Goal: Information Seeking & Learning: Learn about a topic

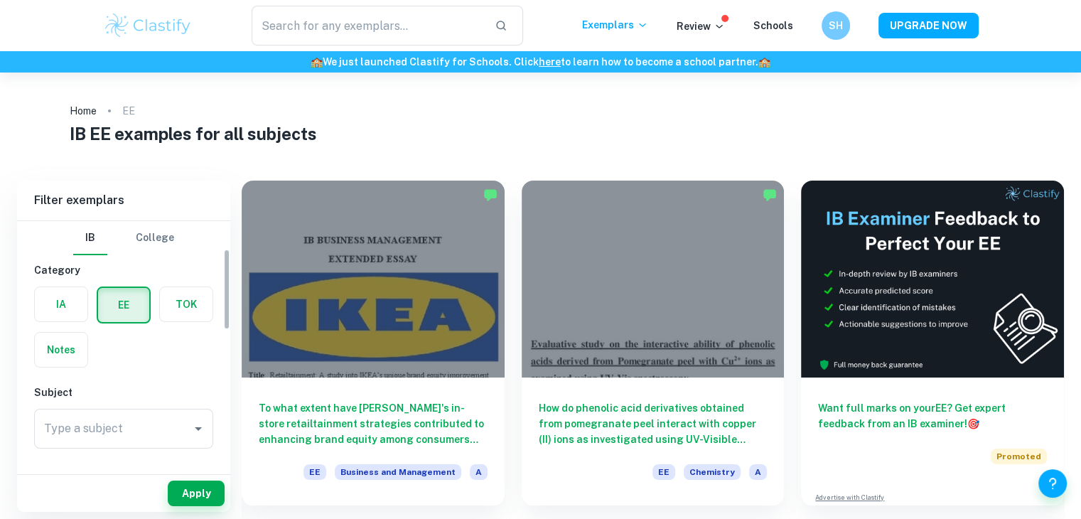
scroll to position [85, 0]
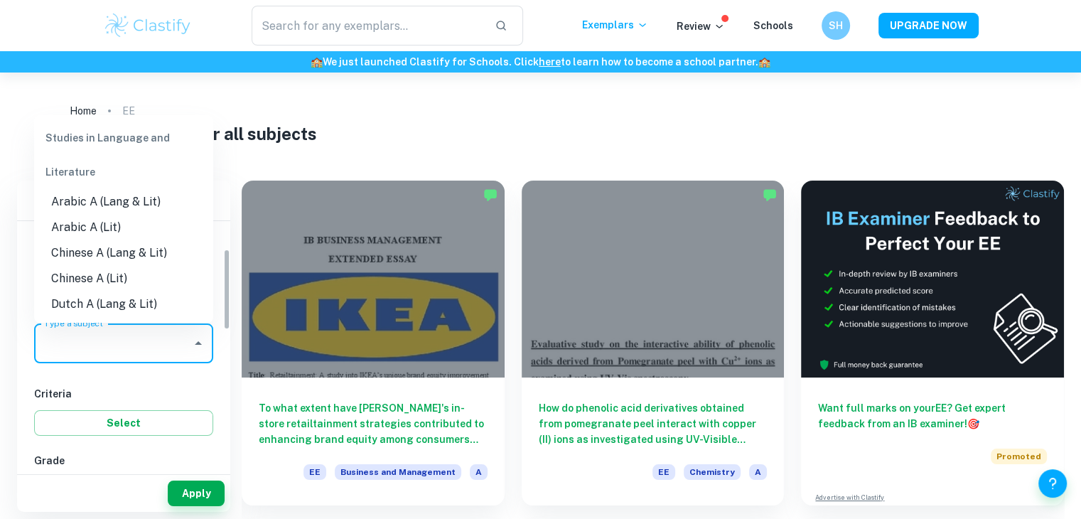
click at [81, 355] on input "Type a subject" at bounding box center [113, 343] width 145 height 27
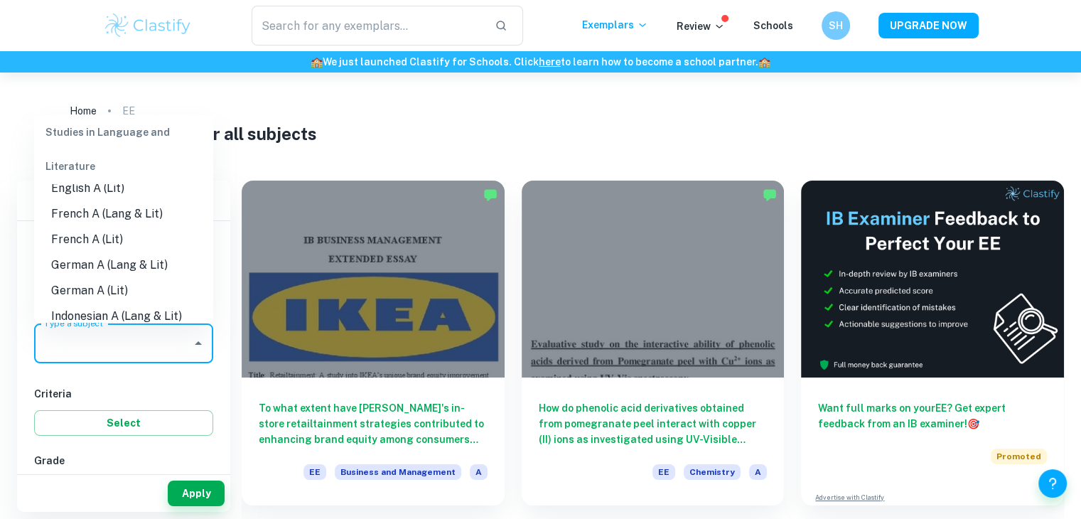
scroll to position [122, 0]
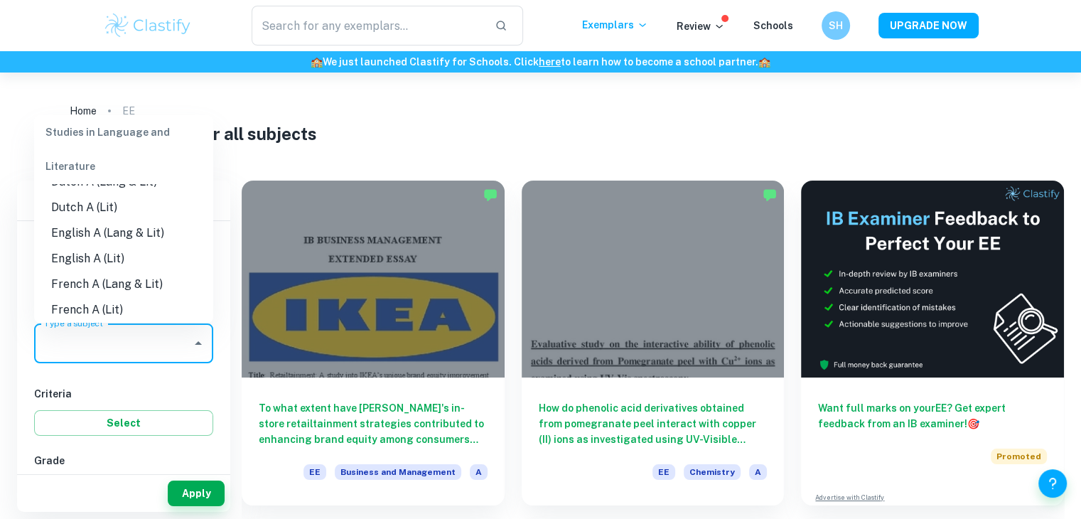
click at [157, 241] on li "English A (Lang & Lit)" at bounding box center [123, 233] width 179 height 26
type input "English A (Lang & Lit)"
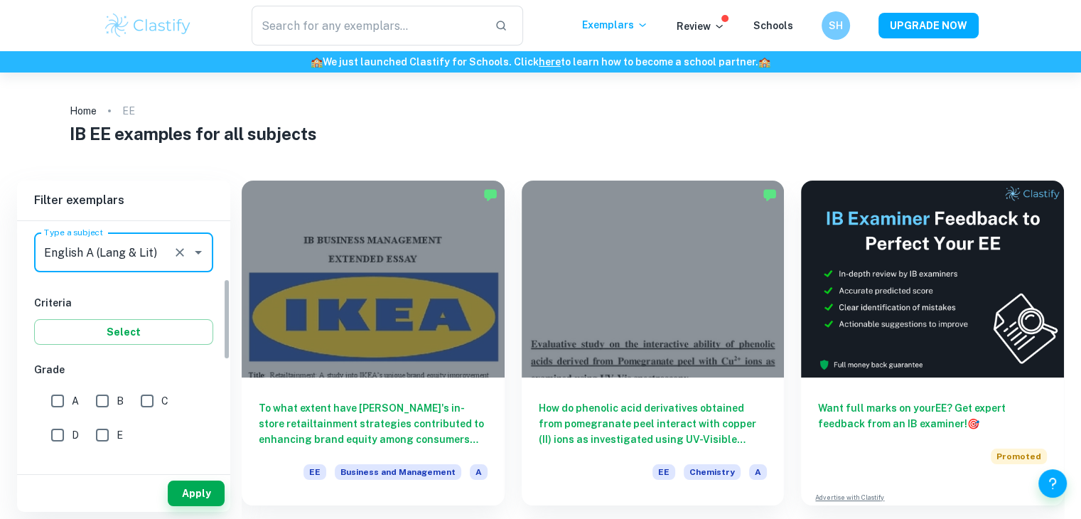
scroll to position [179, 0]
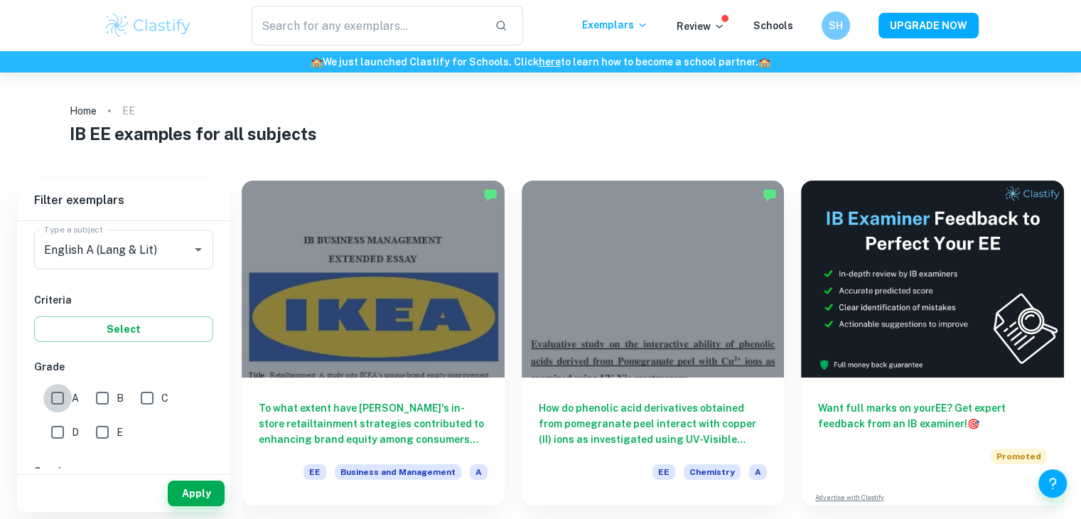
click at [62, 402] on input "A" at bounding box center [57, 398] width 28 height 28
checkbox input "true"
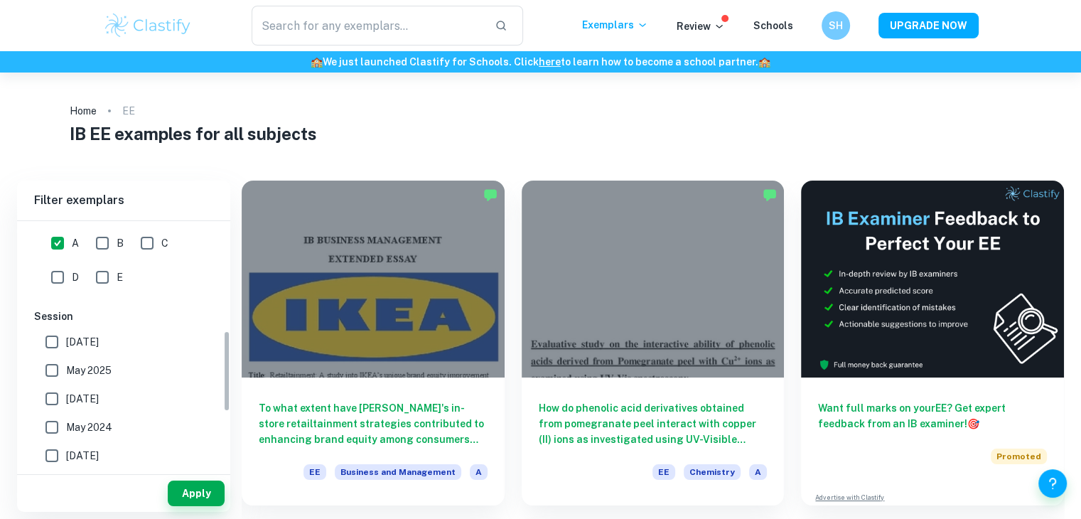
scroll to position [333, 0]
click at [208, 497] on button "Apply" at bounding box center [196, 494] width 57 height 26
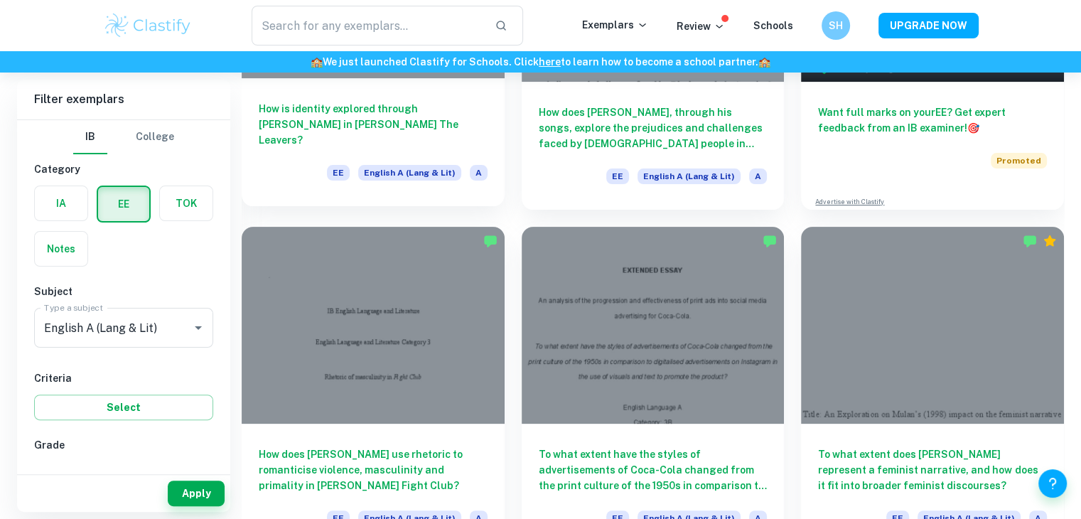
scroll to position [297, 0]
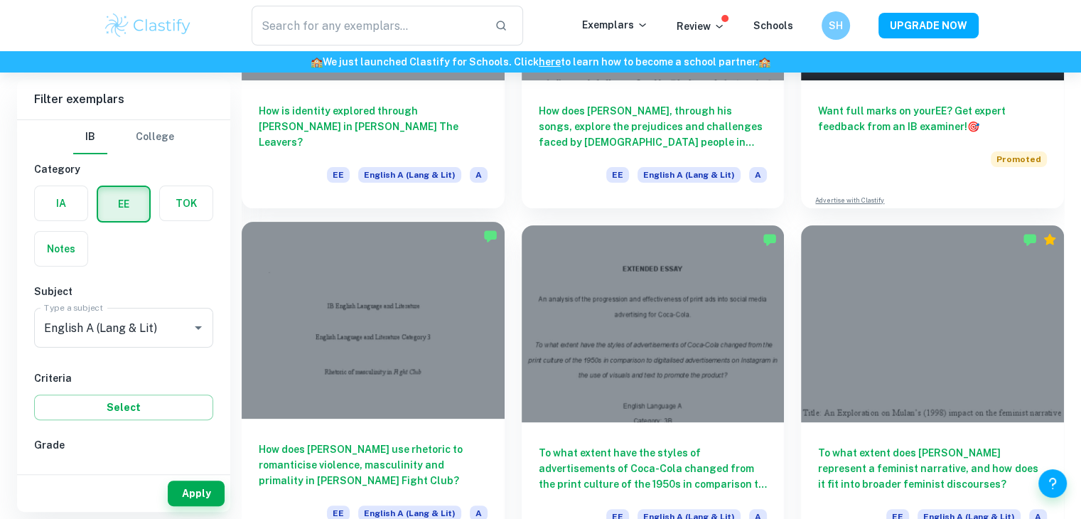
click at [462, 415] on div at bounding box center [373, 320] width 263 height 197
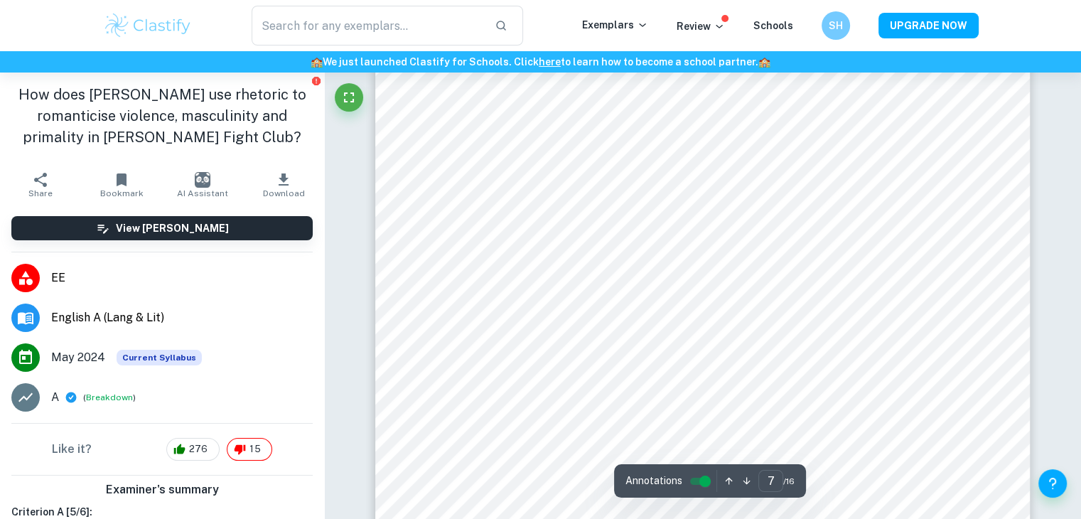
scroll to position [5536, 0]
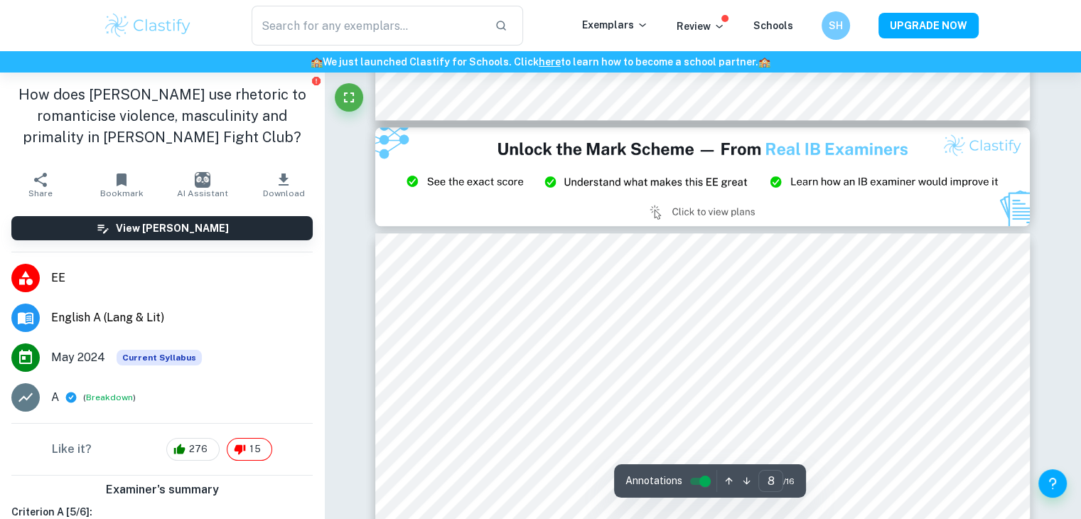
type input "9"
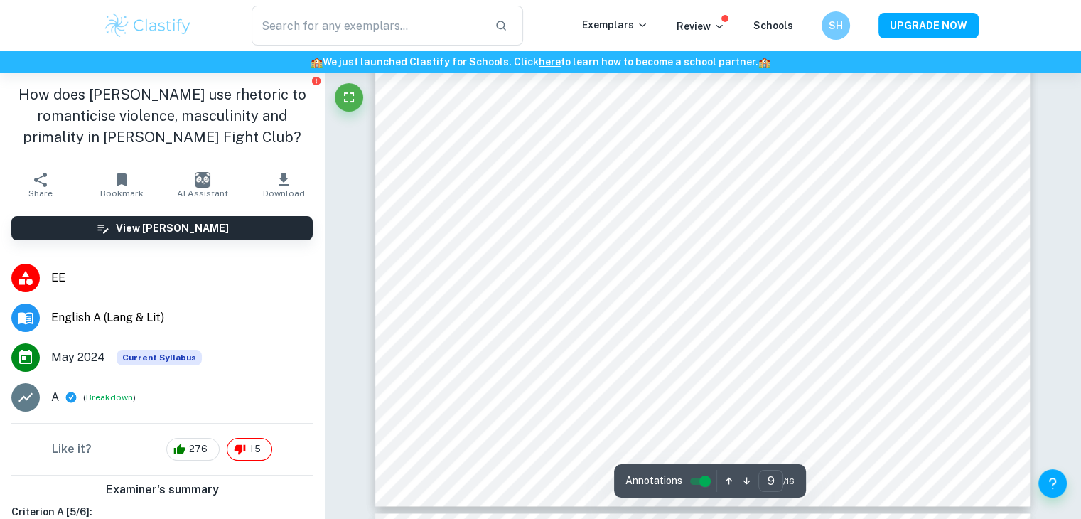
scroll to position [7582, 0]
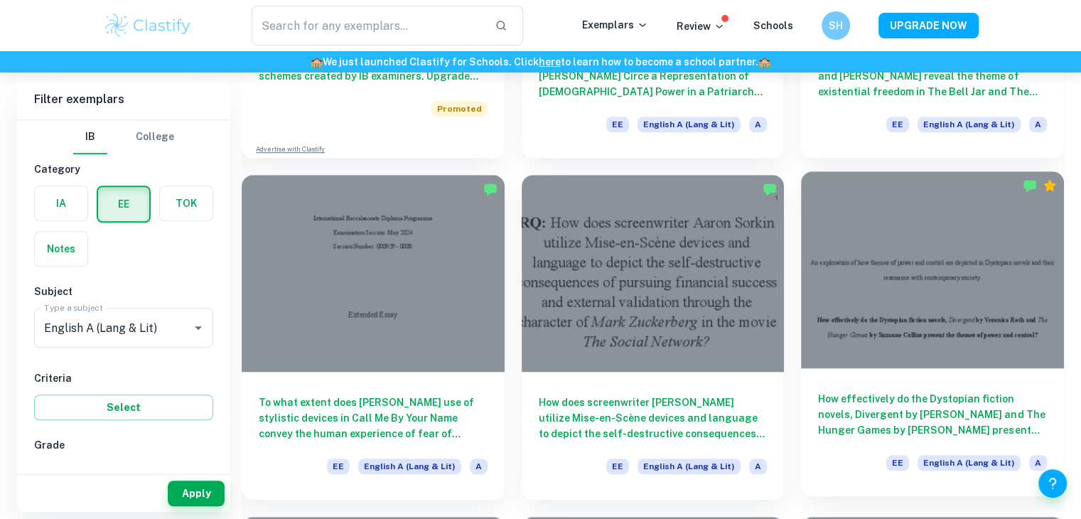
scroll to position [1042, 0]
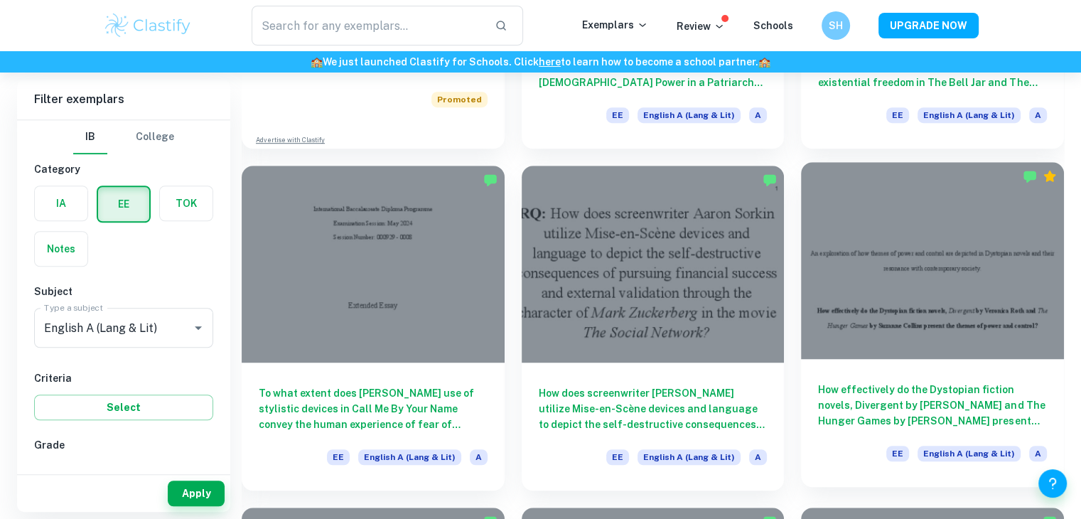
click at [966, 355] on div at bounding box center [932, 260] width 263 height 197
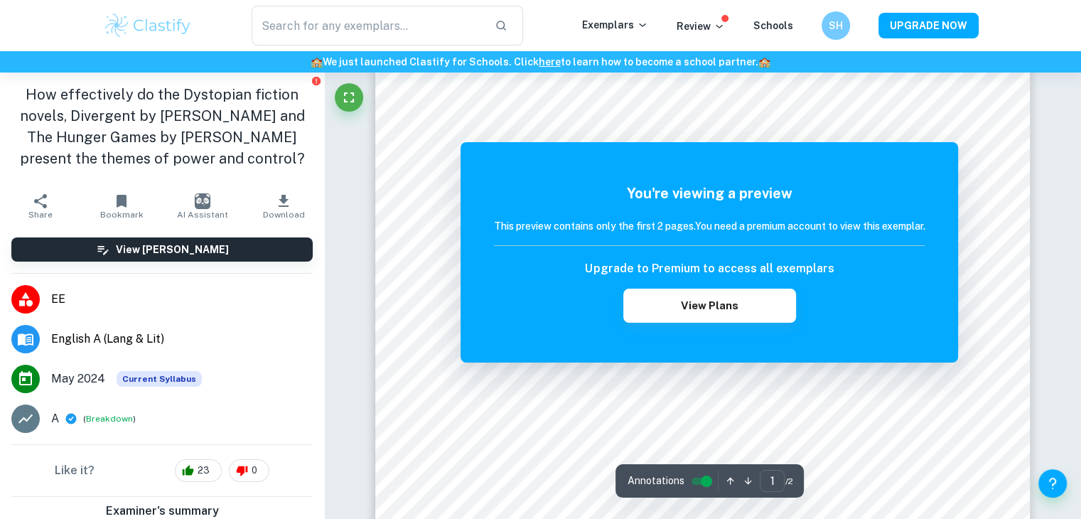
scroll to position [51, 0]
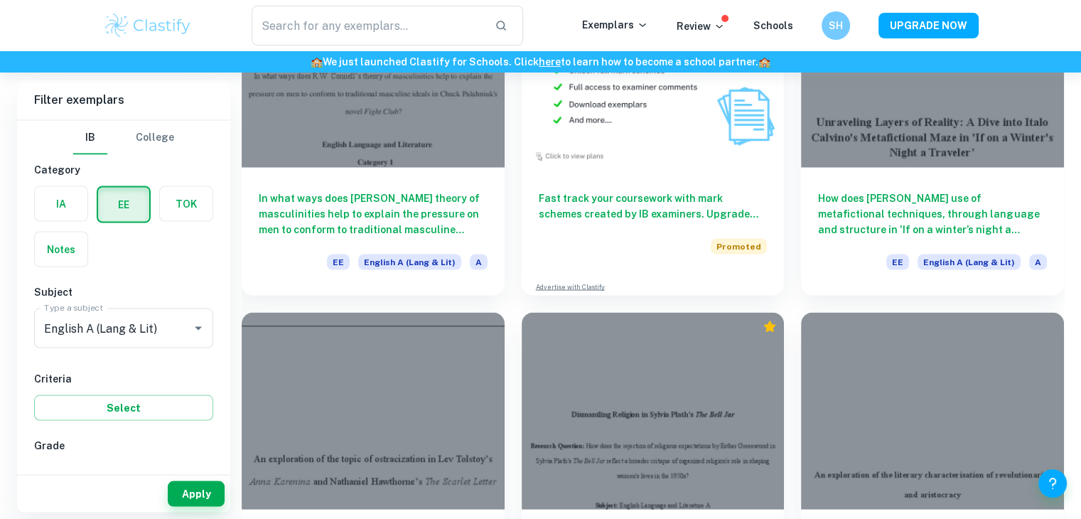
scroll to position [2616, 0]
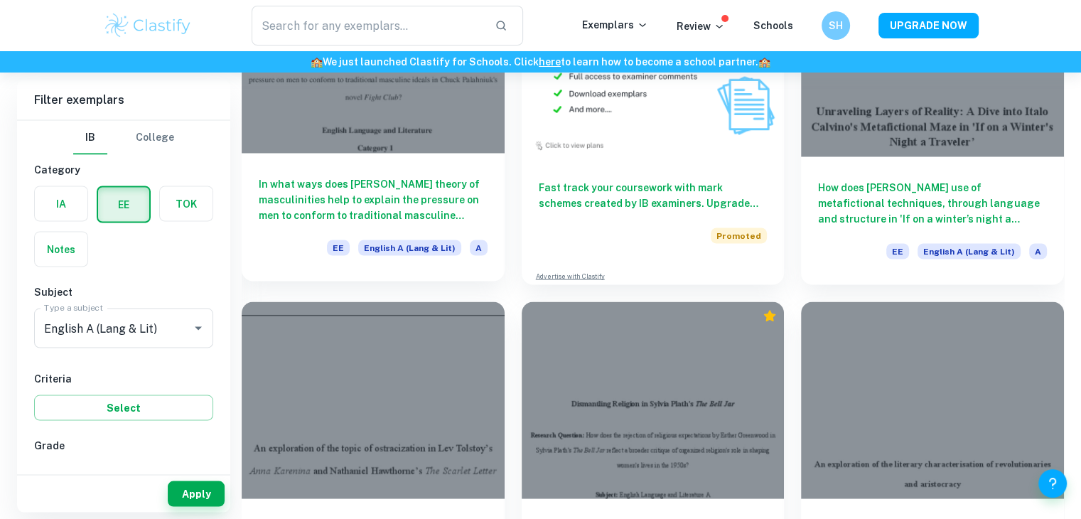
click at [431, 180] on h6 "In what ways does [PERSON_NAME] theory of masculinities help to explain the pre…" at bounding box center [373, 199] width 229 height 47
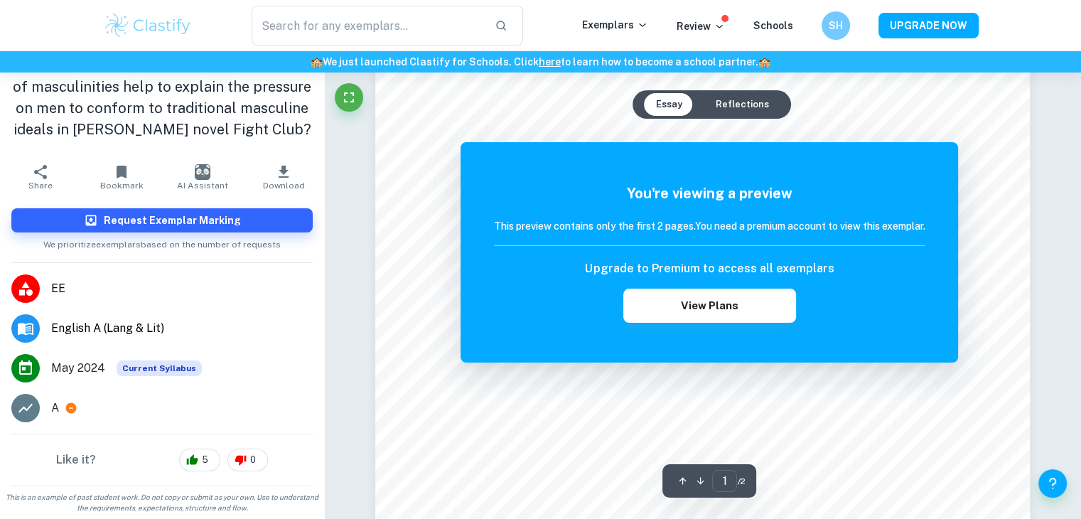
scroll to position [210, 0]
